Goal: Information Seeking & Learning: Learn about a topic

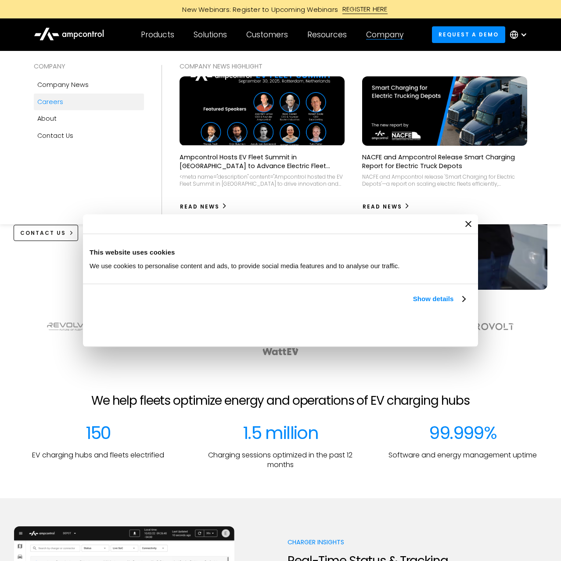
click at [46, 102] on div "Careers" at bounding box center [50, 102] width 26 height 10
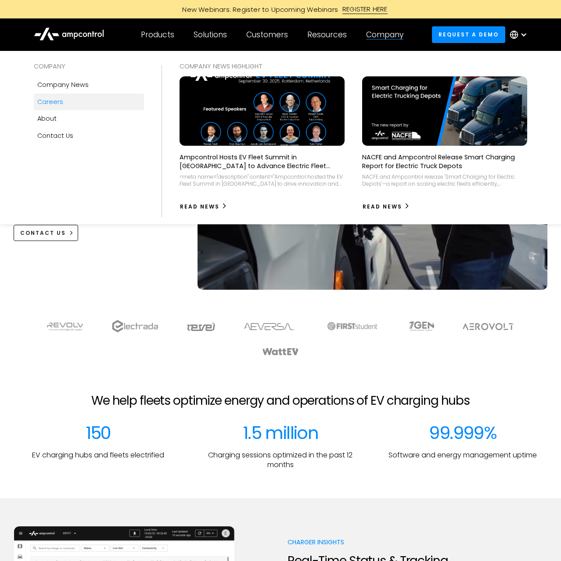
click at [53, 103] on div "Careers" at bounding box center [50, 102] width 26 height 10
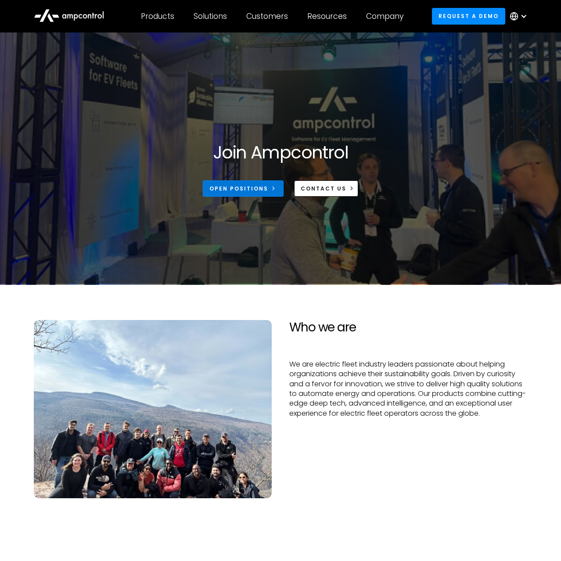
click at [257, 186] on div "Open Positions" at bounding box center [238, 189] width 59 height 8
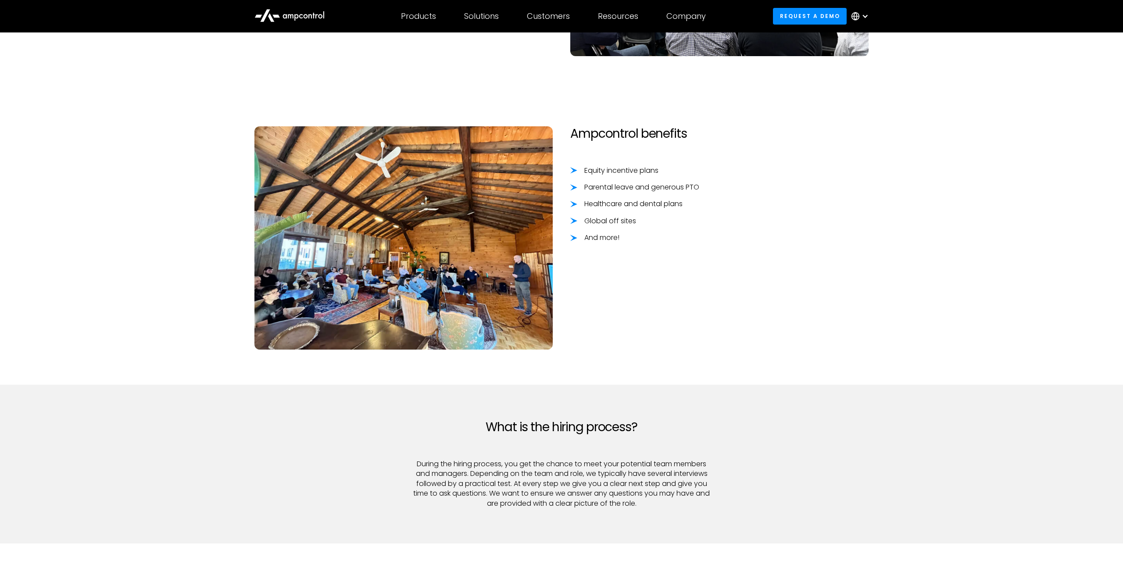
scroll to position [755, 0]
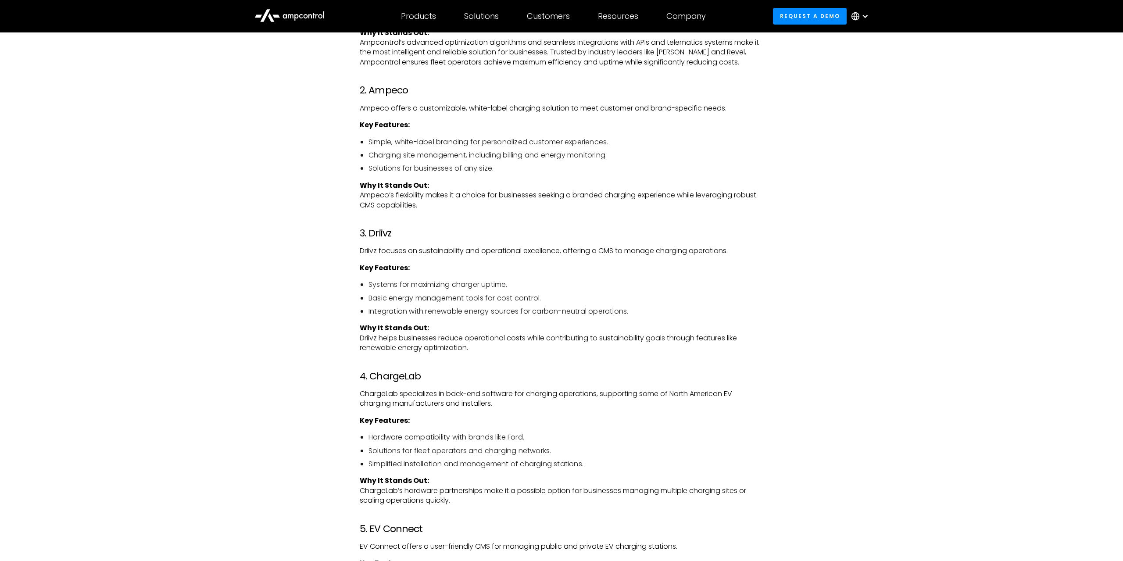
scroll to position [1566, 0]
